Goal: Task Accomplishment & Management: Check status

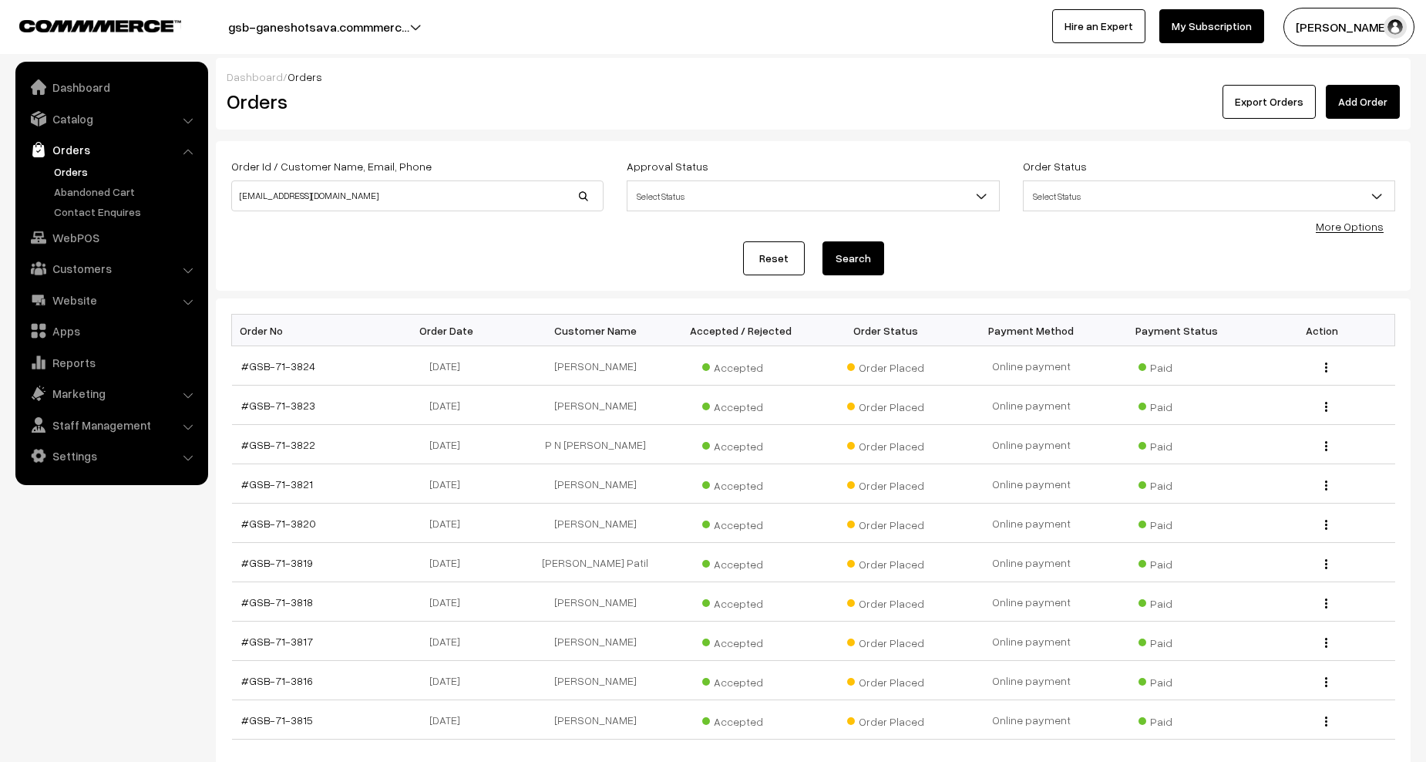
type input "pvpai1973@hotmail.com"
click at [822, 241] on button "Search" at bounding box center [853, 258] width 62 height 34
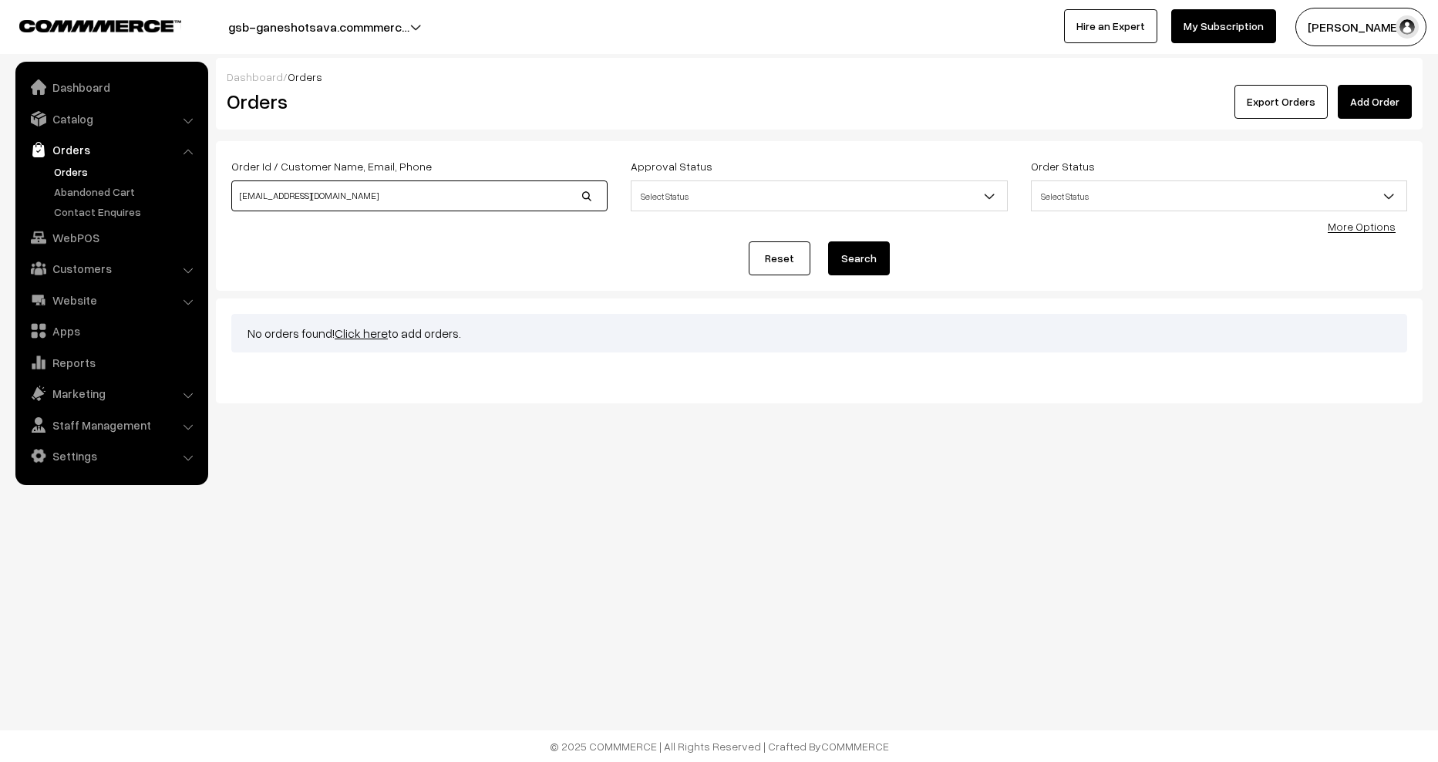
click at [434, 206] on input "pvpai1973@hotmail.com" at bounding box center [419, 195] width 376 height 31
type input "[EMAIL_ADDRESS][DOMAIN_NAME]"
click at [828, 241] on button "Search" at bounding box center [859, 258] width 62 height 34
click at [436, 200] on input "fvpai1973@hotmail.com" at bounding box center [419, 195] width 376 height 31
click at [332, 191] on input at bounding box center [419, 195] width 376 height 31
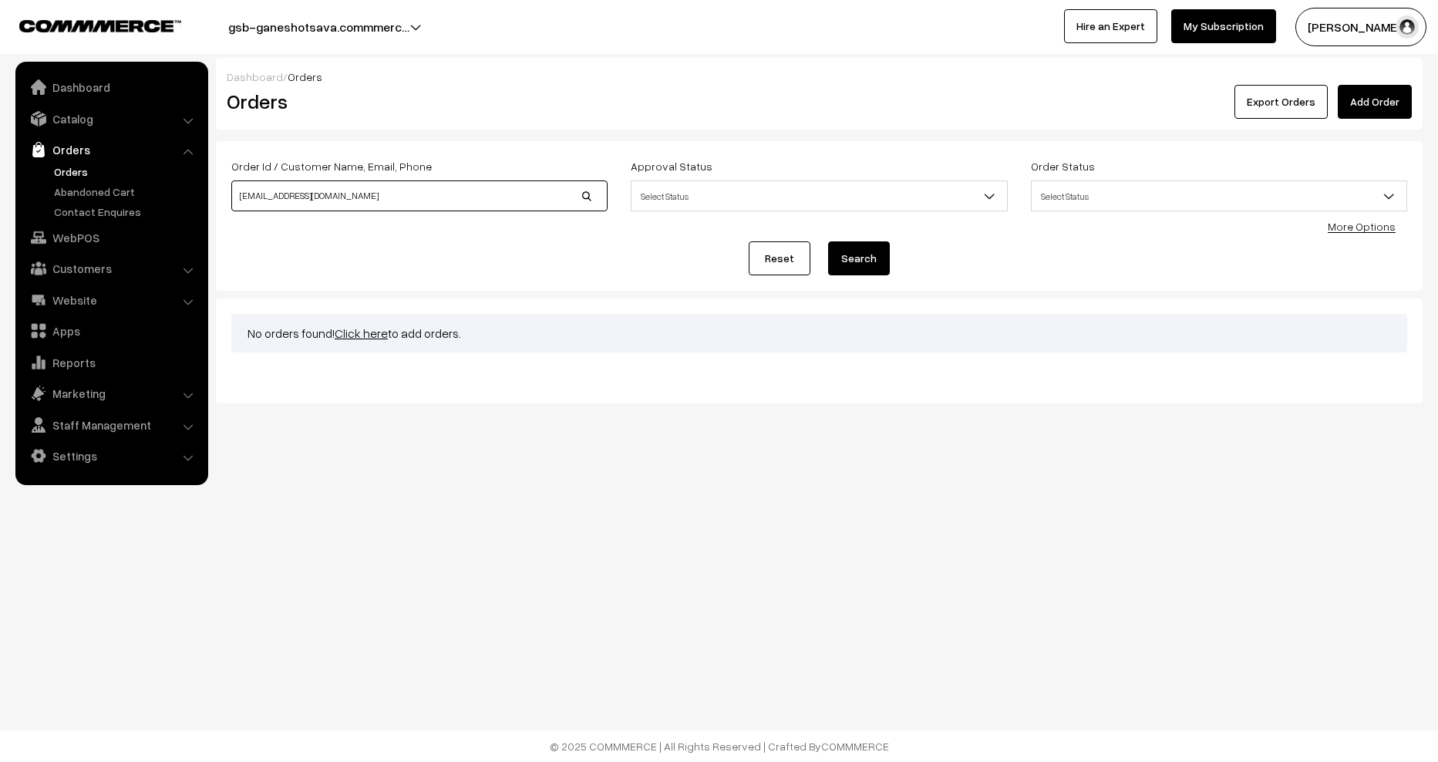
type input "rvpai@hotmail.com"
click at [828, 241] on button "Search" at bounding box center [859, 258] width 62 height 34
click at [402, 200] on input "rvpai@hotmail.com" at bounding box center [419, 195] width 376 height 31
click at [894, 258] on div "Reset Search" at bounding box center [819, 258] width 1176 height 34
click at [256, 190] on input "[EMAIL_ADDRESS][DOMAIN_NAME]" at bounding box center [419, 195] width 376 height 31
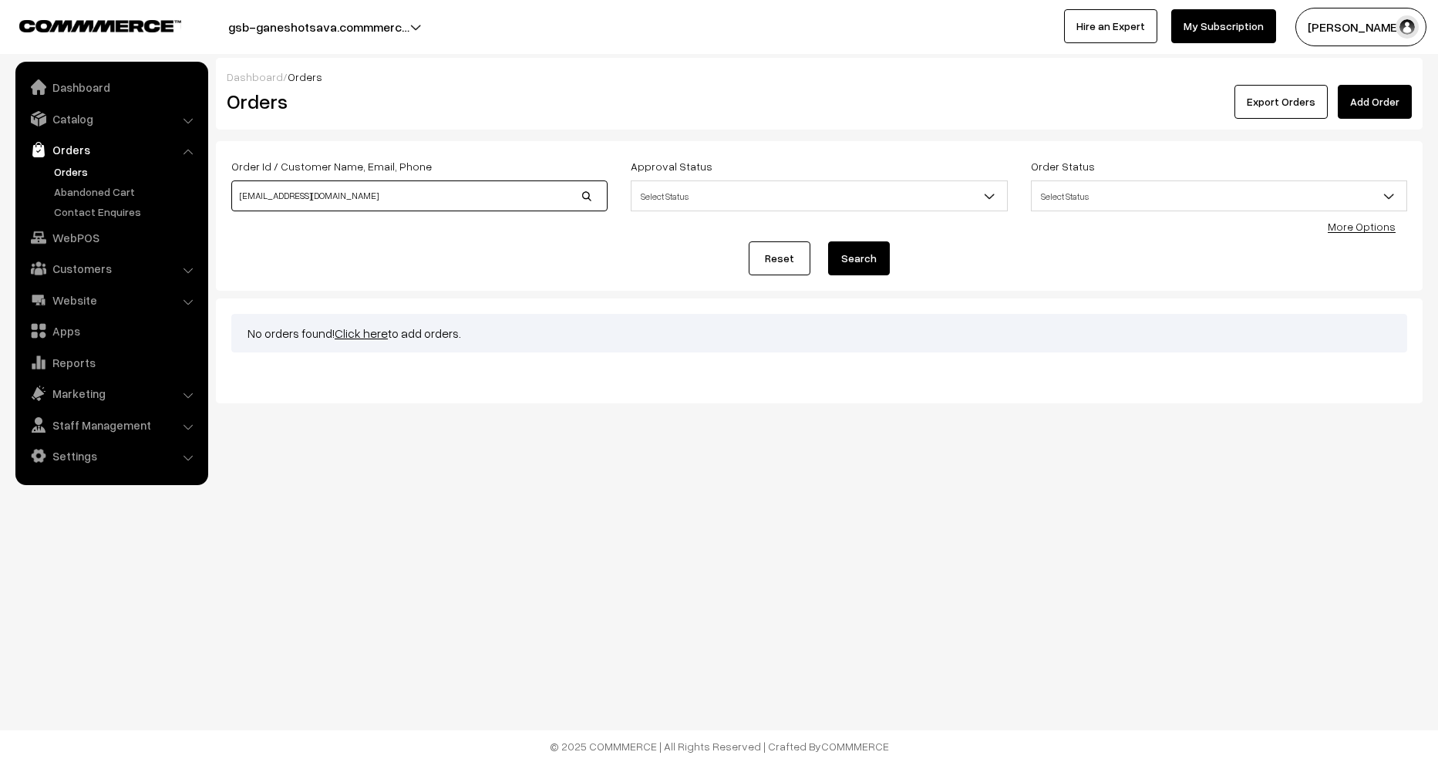
type input "rvpai1973@hotmail.com"
click at [856, 255] on button "Search" at bounding box center [859, 258] width 62 height 34
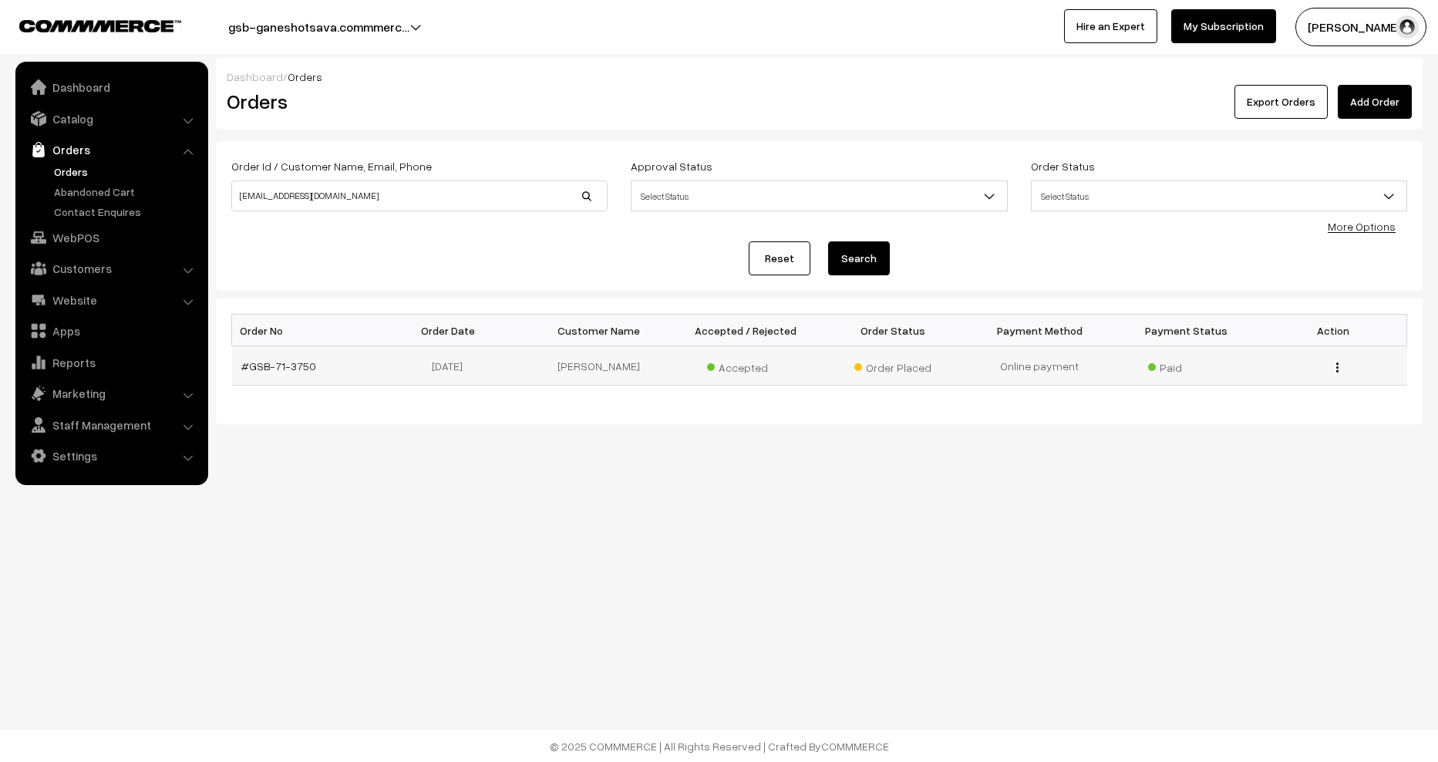
drag, startPoint x: 324, startPoint y: 367, endPoint x: 251, endPoint y: 372, distance: 73.4
click at [251, 372] on td "#GSB-71-3750" at bounding box center [305, 365] width 147 height 39
copy link "GSB-71-3750"
click at [283, 366] on link "#GSB-71-3750" at bounding box center [278, 365] width 75 height 13
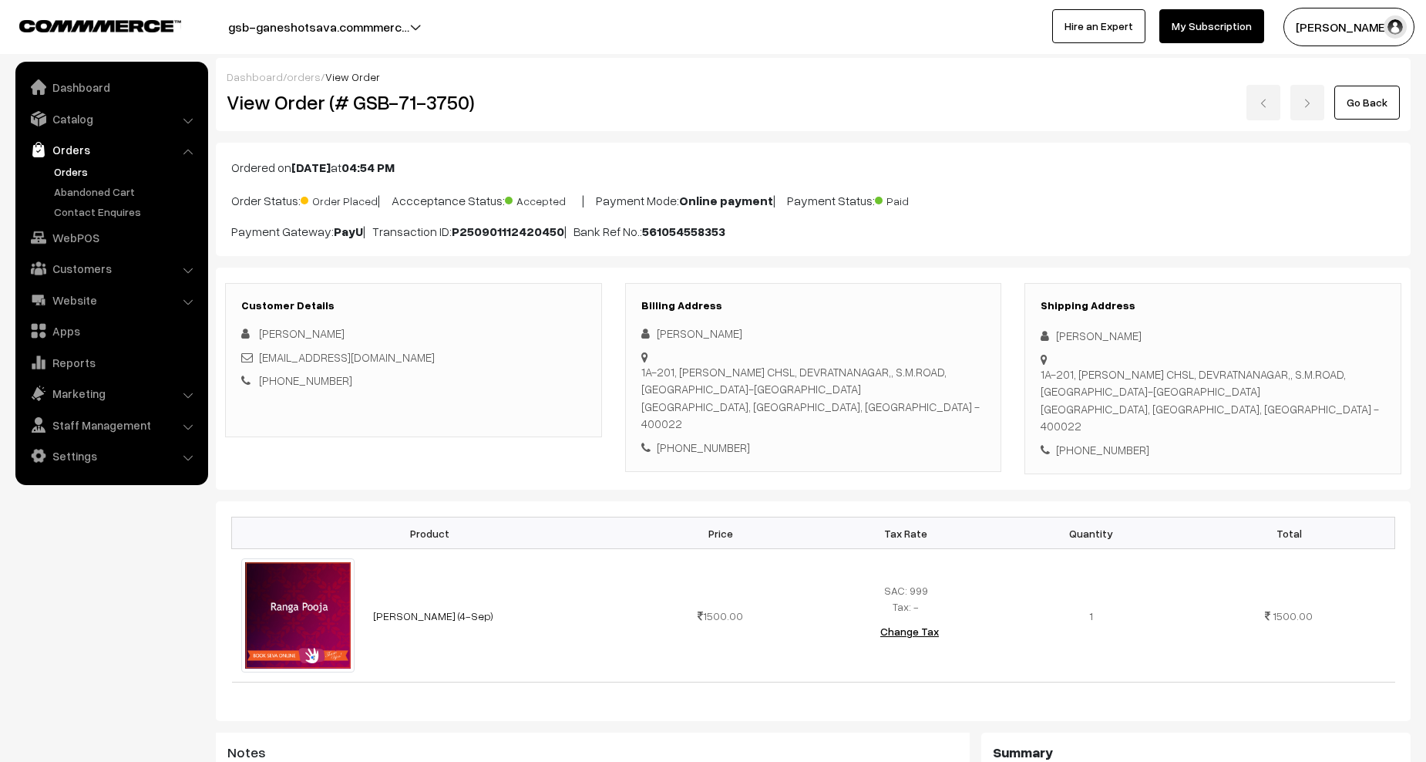
click at [298, 79] on link "orders" at bounding box center [304, 76] width 34 height 13
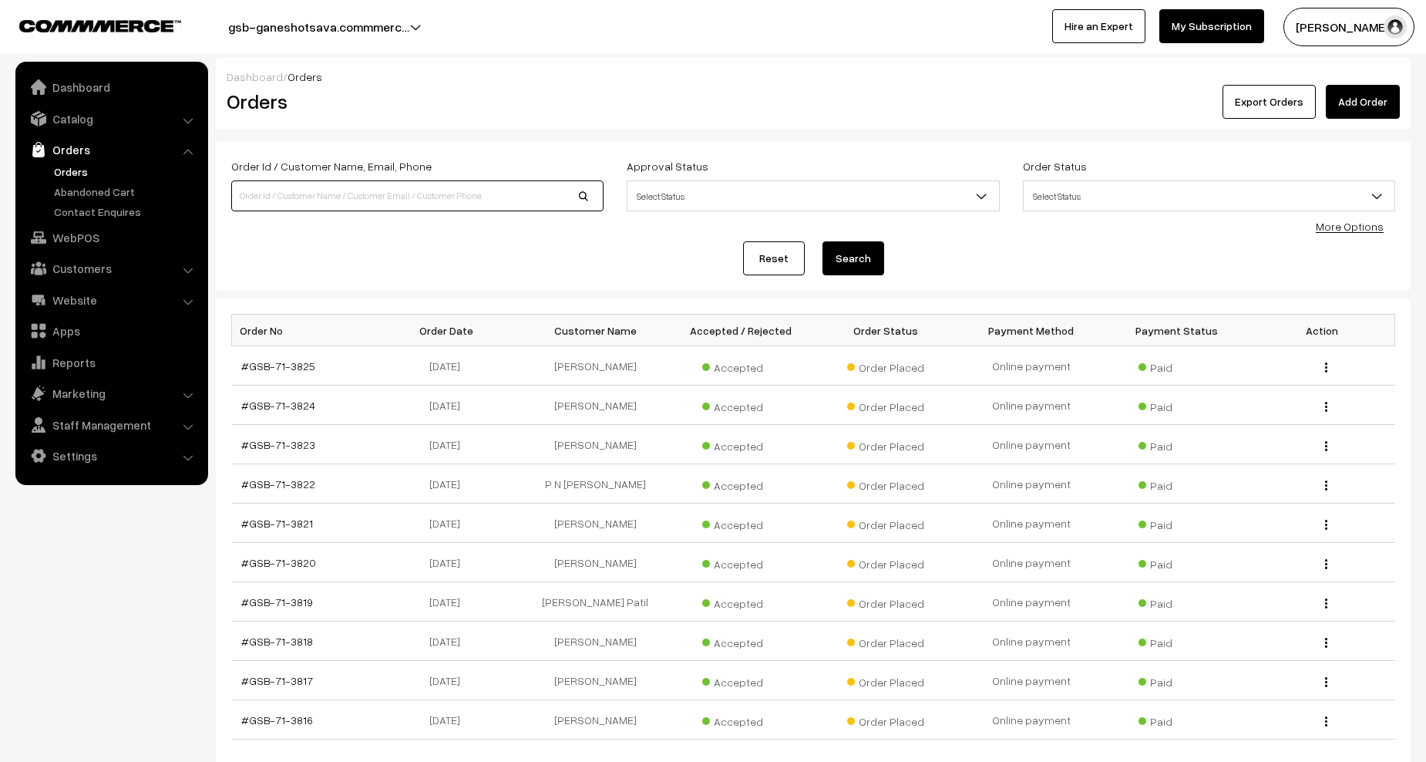
click at [338, 203] on input at bounding box center [417, 195] width 372 height 31
type input "[EMAIL_ADDRESS][DOMAIN_NAME]"
click at [822, 241] on button "Search" at bounding box center [853, 258] width 62 height 34
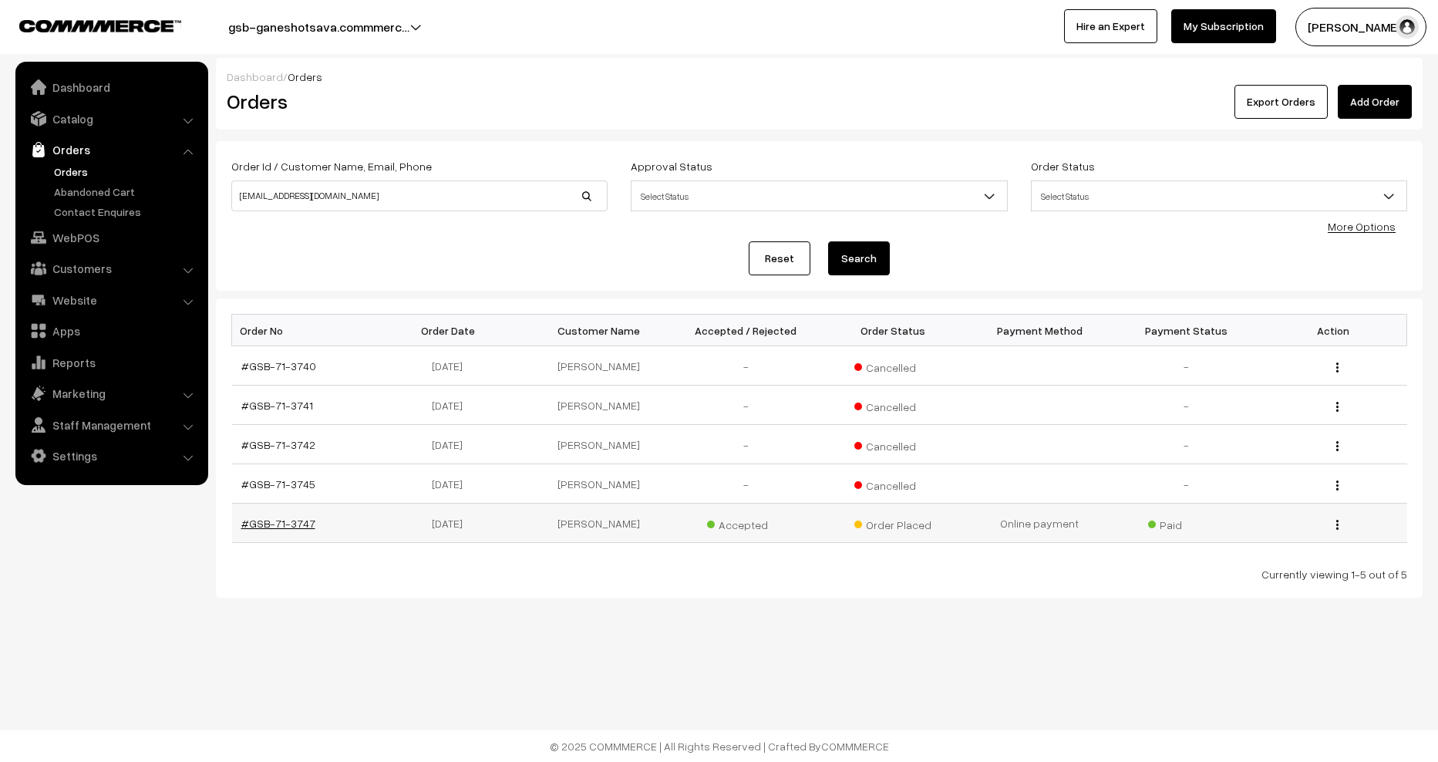
drag, startPoint x: 335, startPoint y: 523, endPoint x: 251, endPoint y: 523, distance: 84.0
click at [251, 523] on td "#GSB-71-3747" at bounding box center [305, 522] width 147 height 39
copy link "GSB-71-3747"
